Goal: Task Accomplishment & Management: Manage account settings

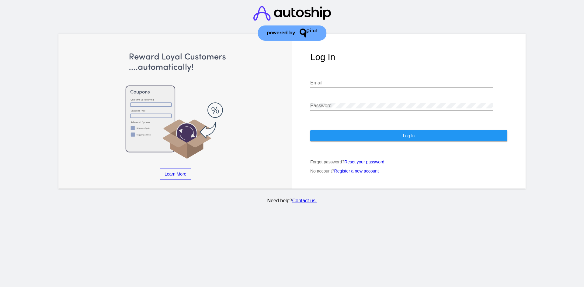
type input "[PERSON_NAME][EMAIL_ADDRESS][DOMAIN_NAME]"
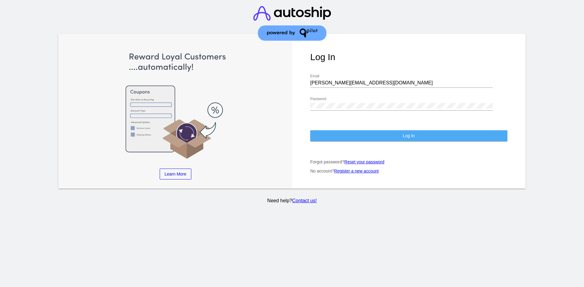
click at [392, 136] on button "Log In" at bounding box center [408, 135] width 197 height 11
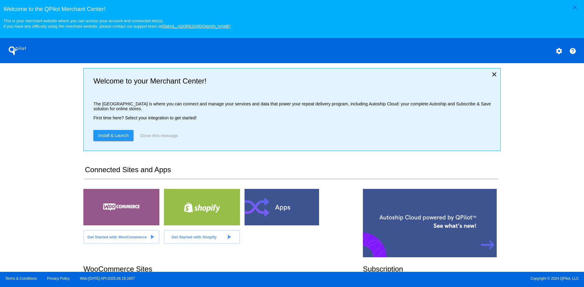
click at [134, 103] on p "The [GEOGRAPHIC_DATA] is where you can connect and manage your services and dat…" at bounding box center [294, 107] width 402 height 10
click at [573, 6] on mat-icon "close" at bounding box center [574, 7] width 7 height 7
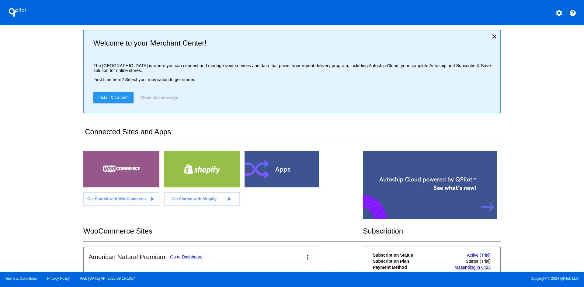
click at [141, 42] on h2 "Welcome to your Merchant Center!" at bounding box center [294, 43] width 402 height 9
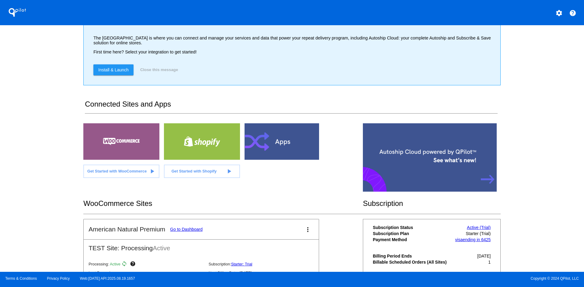
scroll to position [87, 0]
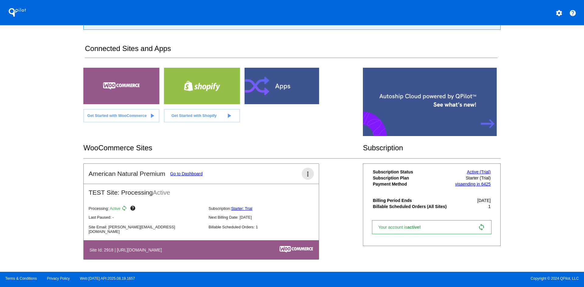
click at [306, 171] on mat-icon "more_vert" at bounding box center [307, 174] width 7 height 7
click at [292, 192] on link "edit edit" at bounding box center [282, 191] width 57 height 15
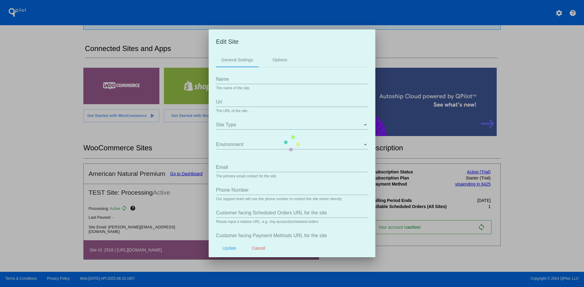
type input "American Natural Premium"
type input "https://americannaturalpremium.com"
type input "jason@smartsiteservices.com"
type input "/my-account/scheduled-orders/"
type input "/my-account/payment-methods/"
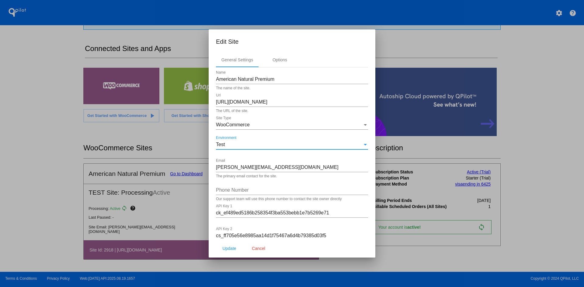
click at [265, 146] on div "Test" at bounding box center [289, 144] width 147 height 5
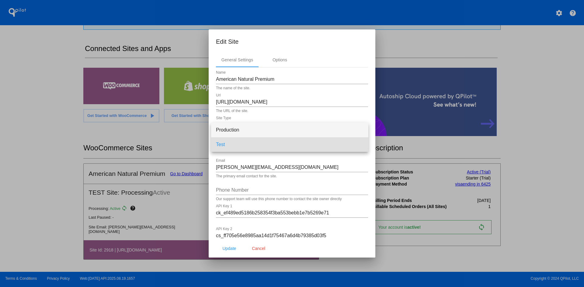
click at [254, 129] on span "Production" at bounding box center [289, 130] width 147 height 15
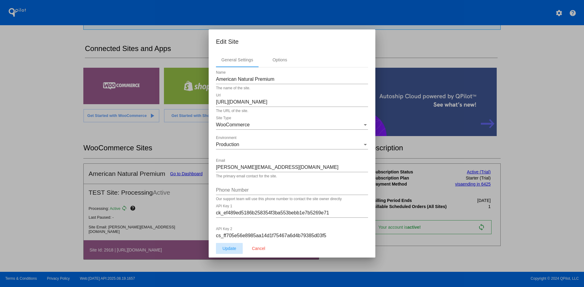
click at [230, 248] on span "Update" at bounding box center [229, 248] width 14 height 5
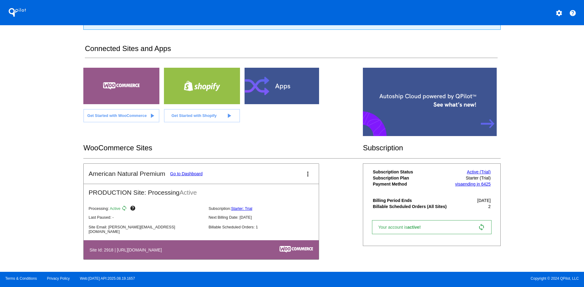
click at [182, 172] on link "Go to Dashboard" at bounding box center [186, 173] width 33 height 5
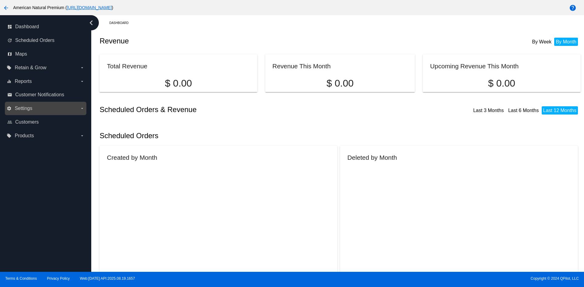
click at [52, 107] on label "settings Settings arrow_drop_down" at bounding box center [46, 109] width 78 height 10
click at [0, 0] on input "settings Settings arrow_drop_down" at bounding box center [0, 0] width 0 height 0
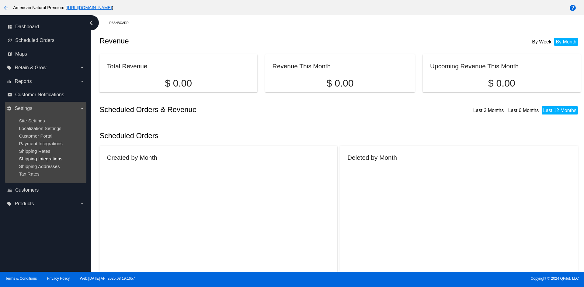
click at [53, 161] on span "Shipping Integrations" at bounding box center [40, 158] width 43 height 5
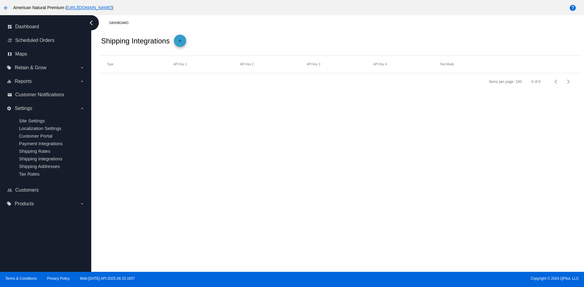
click at [183, 40] on mat-icon "add" at bounding box center [179, 42] width 7 height 7
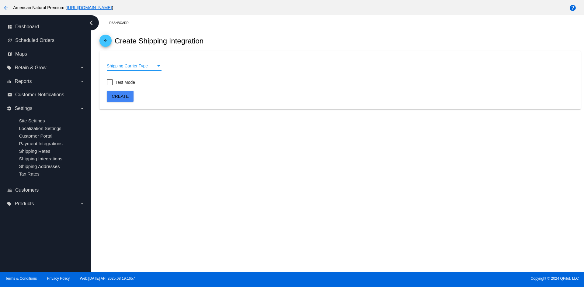
click at [148, 67] on div "Shipping Carrier Type" at bounding box center [131, 66] width 49 height 5
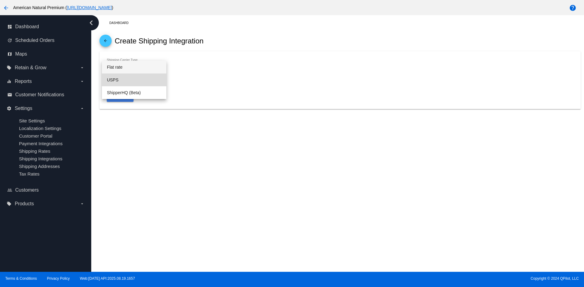
click at [147, 81] on span "USPS" at bounding box center [134, 80] width 55 height 13
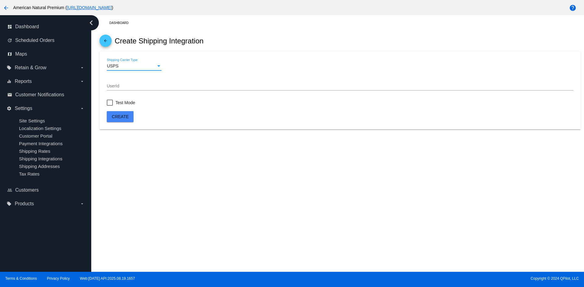
click at [138, 66] on div "USPS" at bounding box center [131, 66] width 49 height 5
click at [197, 54] on div at bounding box center [292, 143] width 584 height 287
click at [107, 41] on mat-icon "arrow_back" at bounding box center [105, 42] width 7 height 7
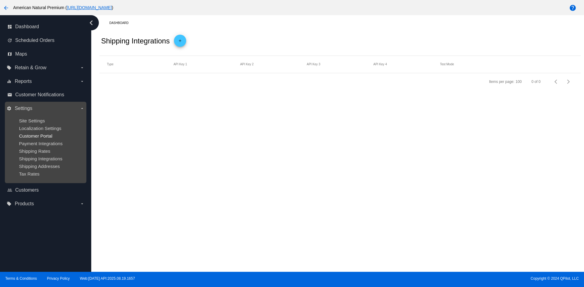
click at [50, 138] on span "Customer Portal" at bounding box center [35, 135] width 33 height 5
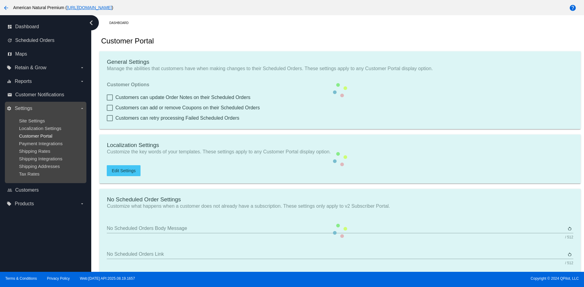
type input "Create a Subscription"
type input "https://americannaturalpremium.com//my-account/scheduled-orders//?action=create…"
type input "1"
type input "20"
type input "500"
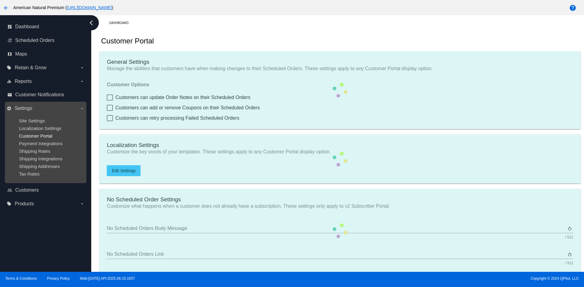
type input "500"
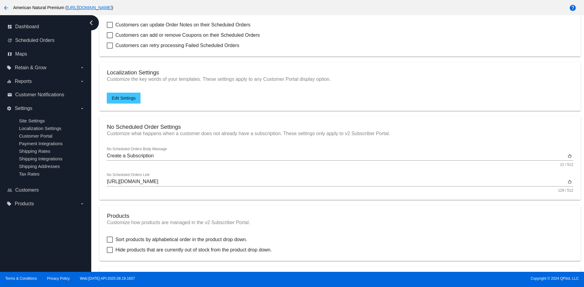
scroll to position [91, 0]
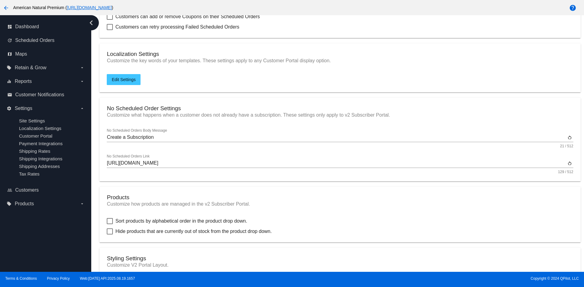
click at [126, 82] on span "Edit Settings" at bounding box center [124, 79] width 24 height 5
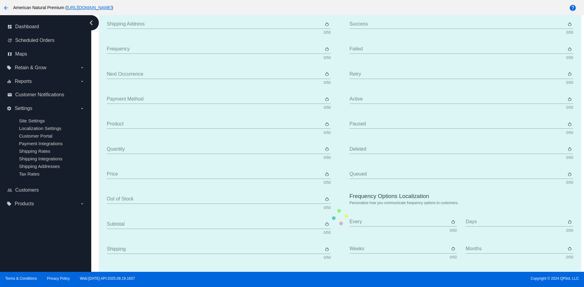
type input "Scheduled Order"
type input "Shipping Address"
type input "Frequency"
type input "Next Occurrence"
type input "Payment Method"
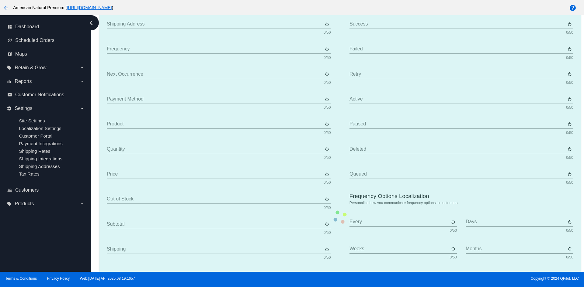
type input "Product"
type input "Quantity"
type input "Price"
type input "Out of stock"
type input "Subtotal"
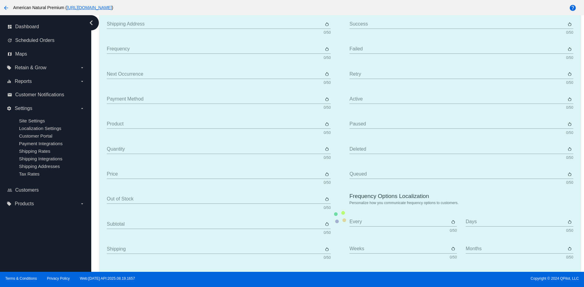
type input "Shipping"
type input "Tax"
type input "TBD"
type input "Total"
type input "No Payment Method"
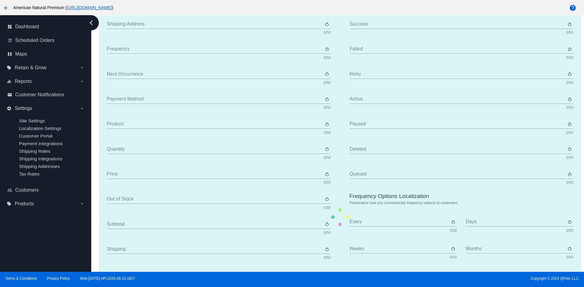
type input "Autoship & Save"
type input "Processing"
type input "Success"
type input "Failed"
type input "Retry"
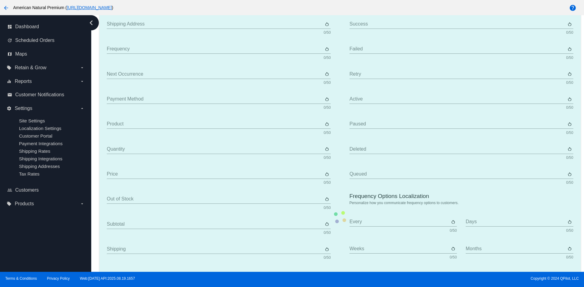
type input "Active"
type input "Paused"
type input "Deleted"
type input "Queued"
type input "Every"
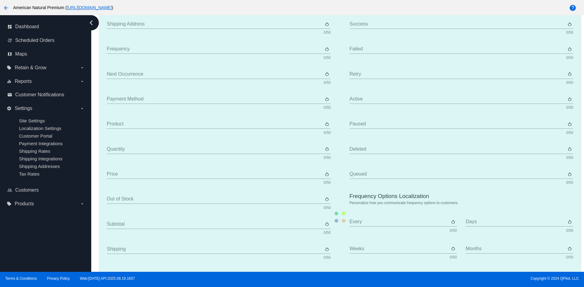
type input "Days"
type input "Weeks"
type input "Months"
type input "Sunday"
type input "Monday"
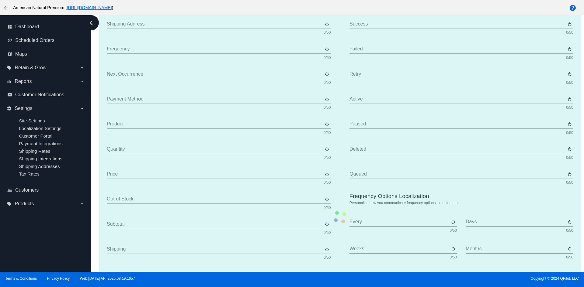
type input "Tuesday"
type input "Wednesday"
type input "Thursday"
type input "Friday"
type input "Saturday"
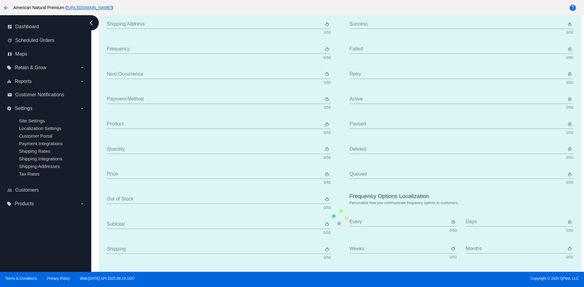
type input "The {frequency_day_number} {frequency_day_suffix} of every month"
type input "st"
type input "nd"
type input "rd"
type input "th"
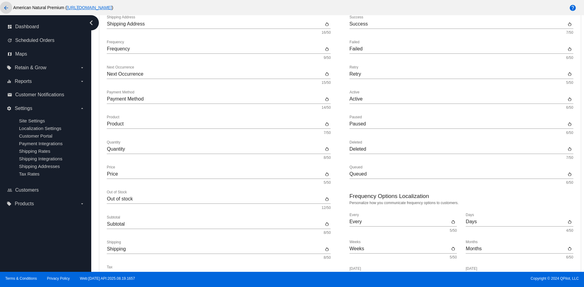
click at [7, 6] on mat-icon "arrow_back" at bounding box center [5, 7] width 7 height 7
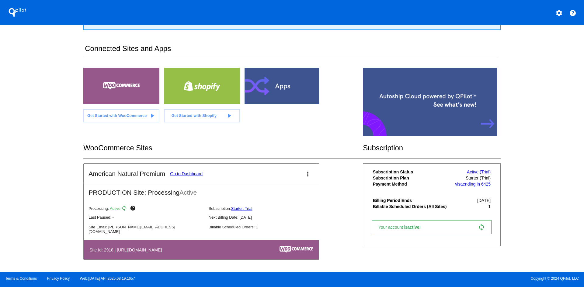
scroll to position [87, 0]
click at [187, 173] on link "Go to Dashboard" at bounding box center [186, 173] width 33 height 5
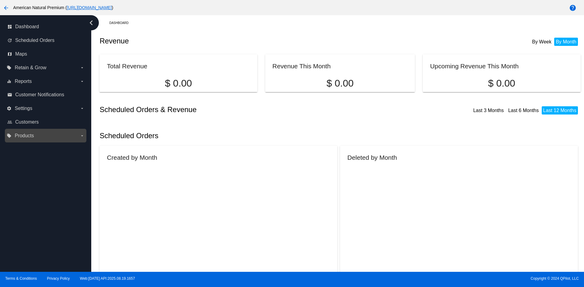
click at [40, 138] on label "local_offer Products arrow_drop_down" at bounding box center [46, 136] width 78 height 10
click at [0, 0] on input "local_offer Products arrow_drop_down" at bounding box center [0, 0] width 0 height 0
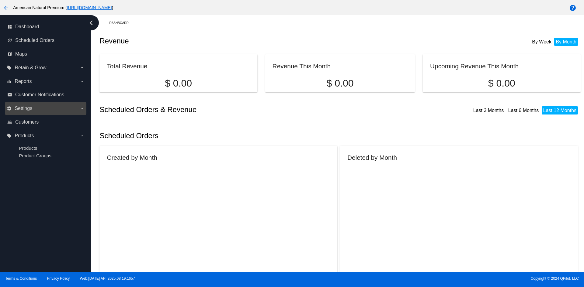
click at [47, 108] on label "settings Settings arrow_drop_down" at bounding box center [46, 109] width 78 height 10
click at [0, 0] on input "settings Settings arrow_drop_down" at bounding box center [0, 0] width 0 height 0
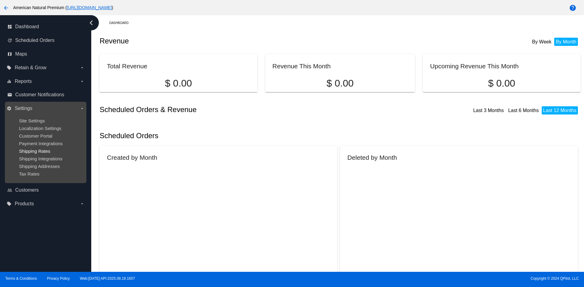
click at [48, 154] on span "Shipping Rates" at bounding box center [34, 151] width 31 height 5
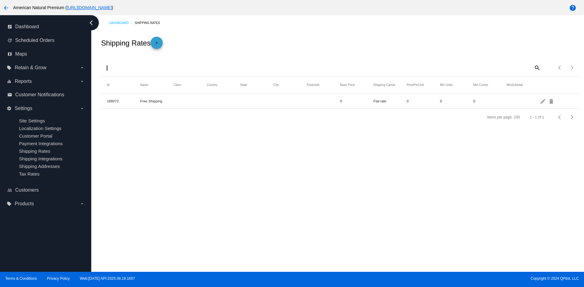
click at [156, 39] on span "add" at bounding box center [156, 44] width 7 height 15
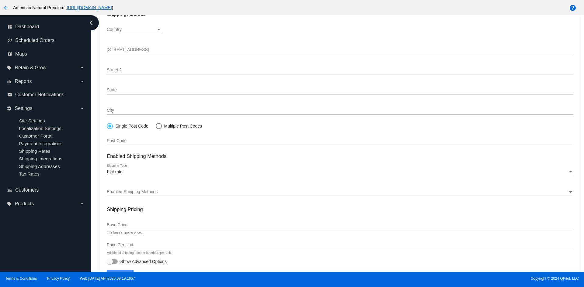
scroll to position [91, 0]
click at [159, 126] on div at bounding box center [159, 125] width 6 height 6
click at [156, 125] on input "Multiple Post Codes" at bounding box center [155, 125] width 0 height 0
radio input "true"
click at [110, 126] on div at bounding box center [110, 125] width 6 height 6
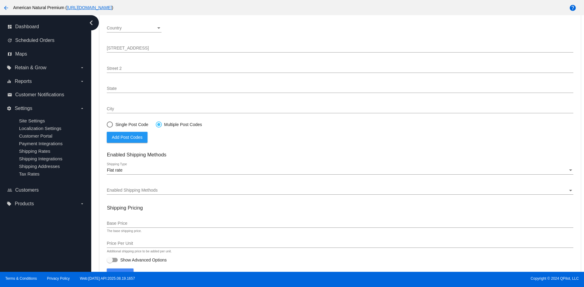
click at [107, 125] on input "Single Post Code" at bounding box center [106, 125] width 0 height 0
radio input "true"
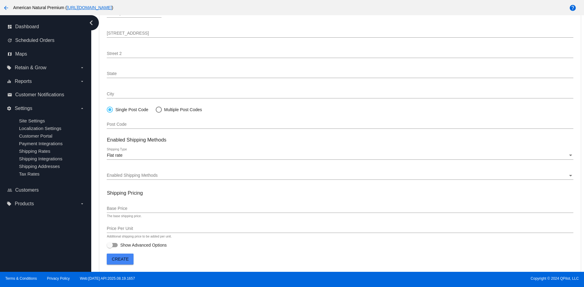
scroll to position [108, 0]
click at [126, 156] on div "Flat rate" at bounding box center [337, 155] width 461 height 5
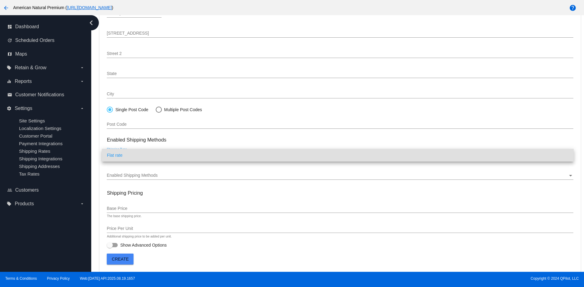
click at [151, 175] on div at bounding box center [292, 143] width 584 height 287
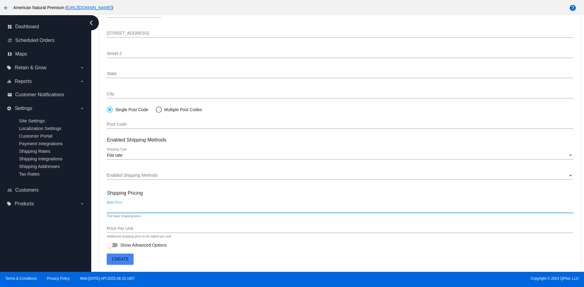
click at [128, 209] on input "Base Price" at bounding box center [340, 208] width 466 height 5
click at [133, 227] on input "Price Per Unit" at bounding box center [340, 229] width 466 height 5
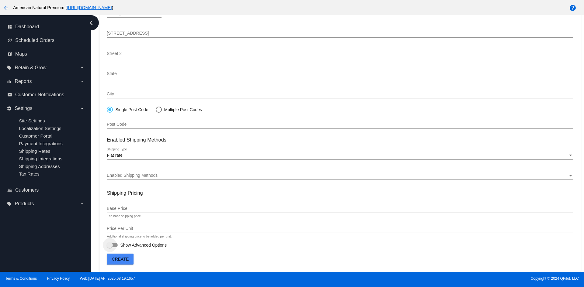
click at [113, 246] on div at bounding box center [112, 245] width 11 height 4
click at [110, 247] on input "Show Advanced Options" at bounding box center [109, 247] width 0 height 0
checkbox input "true"
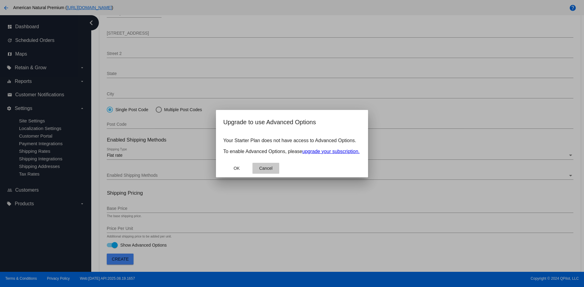
click at [270, 169] on span "Cancel" at bounding box center [265, 168] width 13 height 5
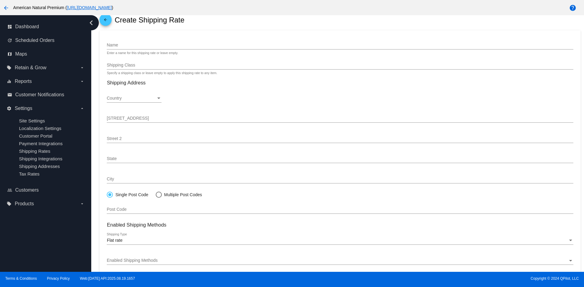
scroll to position [17, 0]
